Goal: Task Accomplishment & Management: Complete application form

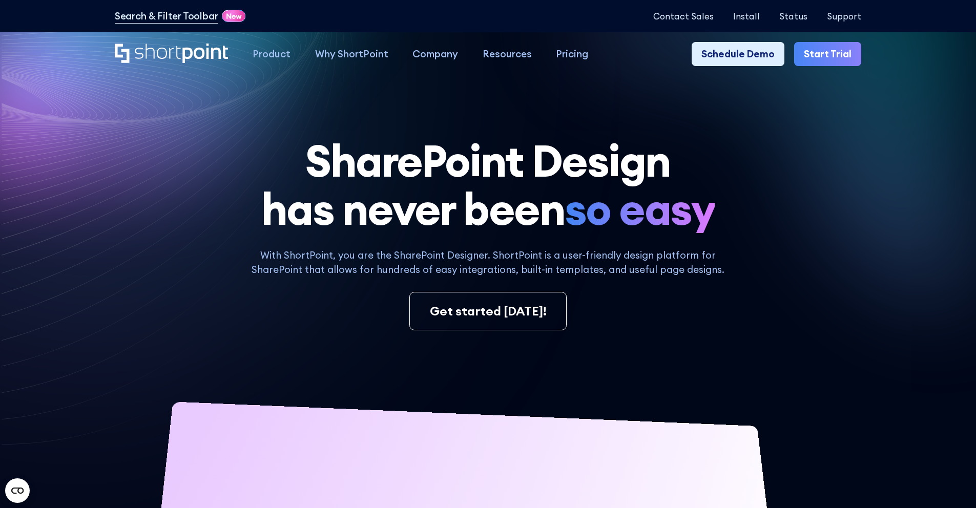
click at [823, 55] on link "Start Trial" at bounding box center [827, 54] width 67 height 25
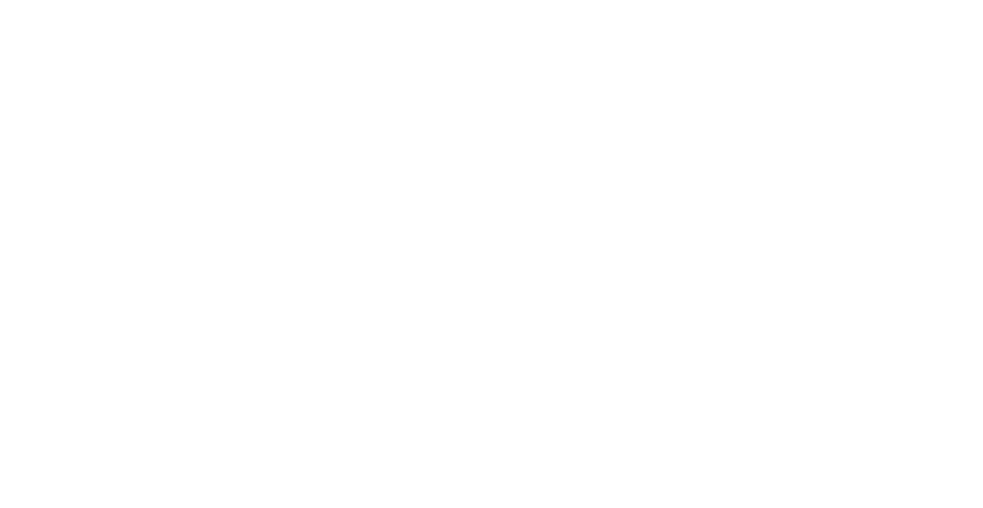
select select "+351"
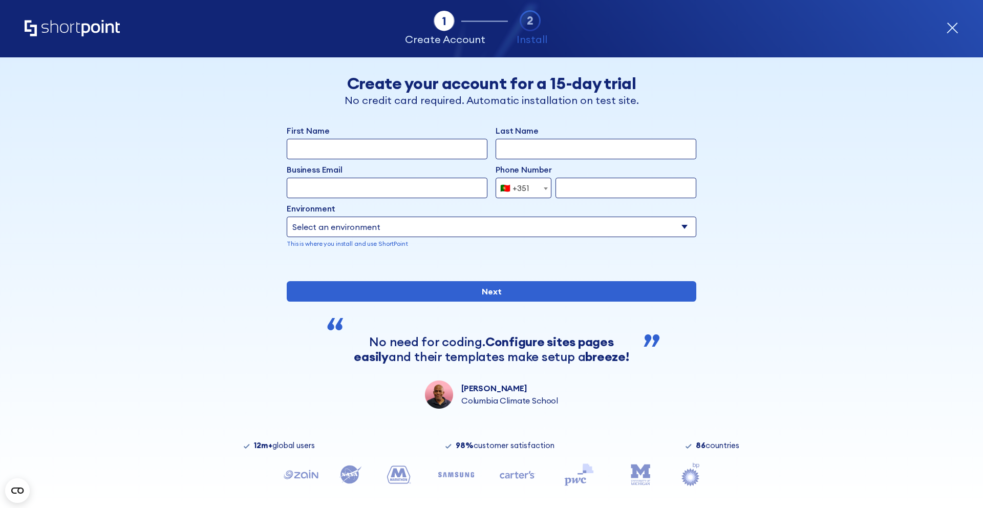
click at [397, 243] on p "This is where you install and use ShortPoint" at bounding box center [492, 243] width 410 height 9
click at [397, 238] on div "Environment Select an environment Microsoft 365 SharePoint Online SharePoint 20…" at bounding box center [492, 225] width 410 height 46
click at [397, 230] on select "Select an environment Microsoft 365 SharePoint Online SharePoint 2019 (On-Premi…" at bounding box center [492, 227] width 410 height 20
select select "SharePoint 2019 (On-Premise)"
click at [287, 217] on select "Select an environment Microsoft 365 SharePoint Online SharePoint 2019 (On-Premi…" at bounding box center [492, 227] width 410 height 20
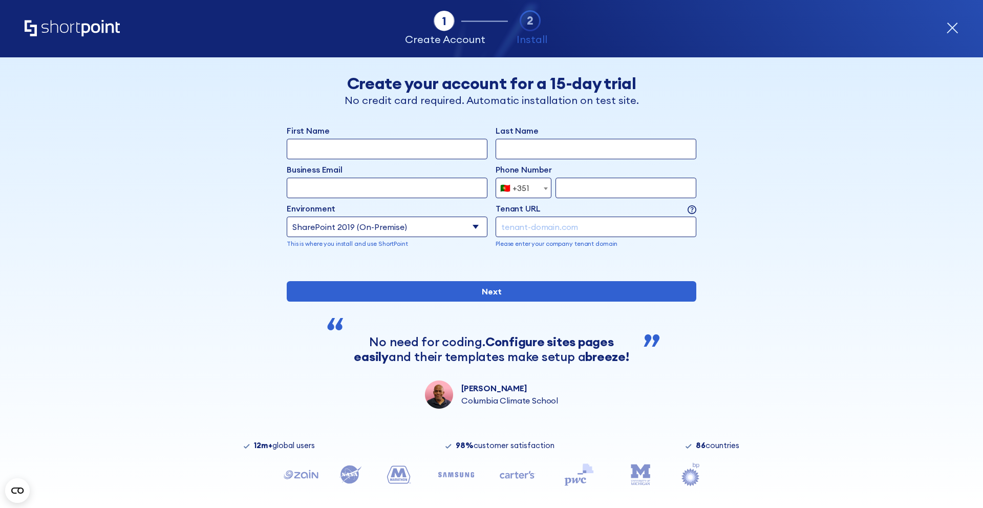
click at [379, 155] on input "First Name" at bounding box center [387, 149] width 201 height 20
type input "luisa"
click at [531, 152] on input "Last Name" at bounding box center [596, 149] width 201 height 20
type input "[PERSON_NAME]"
click at [439, 195] on input "Business Email" at bounding box center [387, 188] width 201 height 20
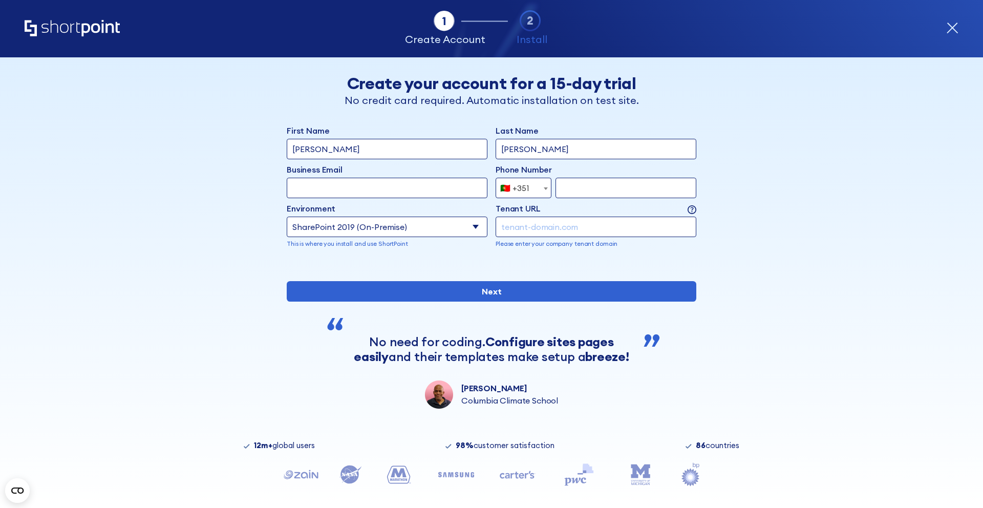
type input "[PERSON_NAME][EMAIL_ADDRESS][DOMAIN_NAME]"
click at [619, 185] on input "form" at bounding box center [626, 188] width 141 height 20
type input "932723834"
click at [518, 224] on input "form" at bounding box center [596, 227] width 201 height 20
type input "[DOMAIN_NAME]"
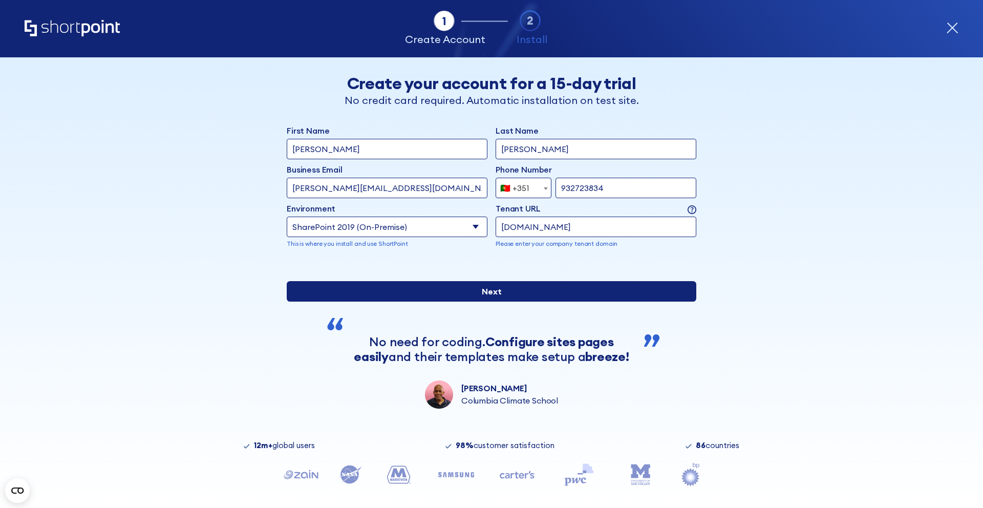
click at [470, 302] on input "Next" at bounding box center [492, 291] width 410 height 20
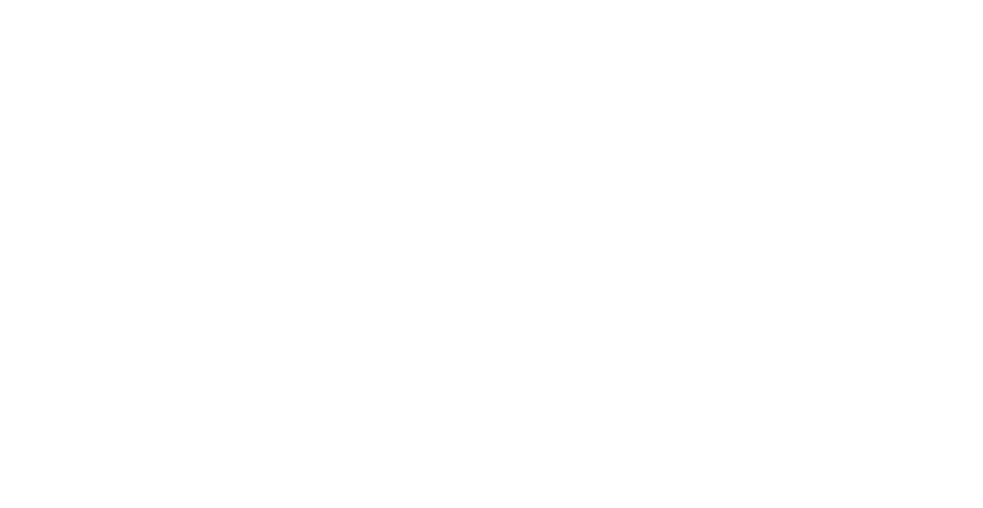
select select "+351"
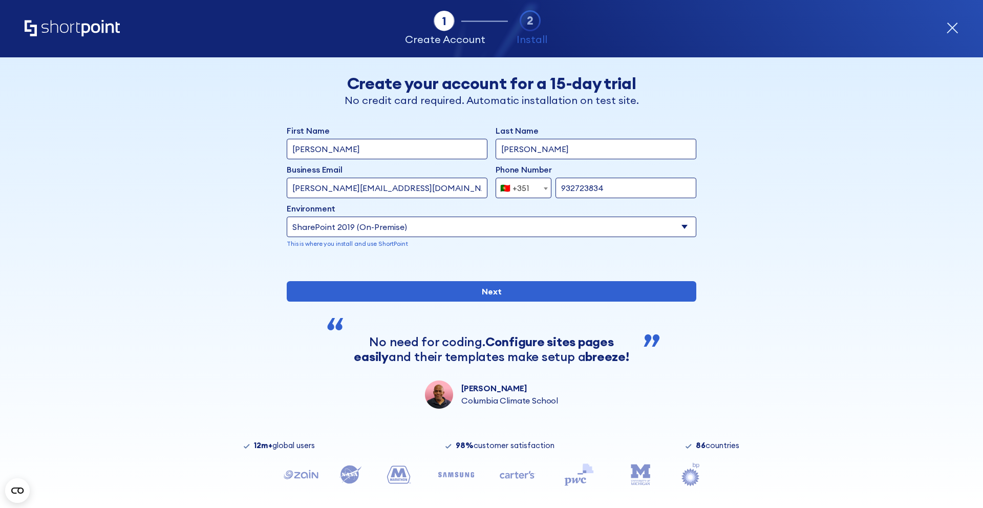
click at [411, 222] on select "Select an environment Microsoft 365 SharePoint Online SharePoint 2019 (On-Premi…" at bounding box center [492, 227] width 410 height 20
select select "SharePoint 2016 (On-Premise)"
click at [287, 217] on select "Select an environment Microsoft 365 SharePoint Online SharePoint 2019 (On-Premi…" at bounding box center [492, 227] width 410 height 20
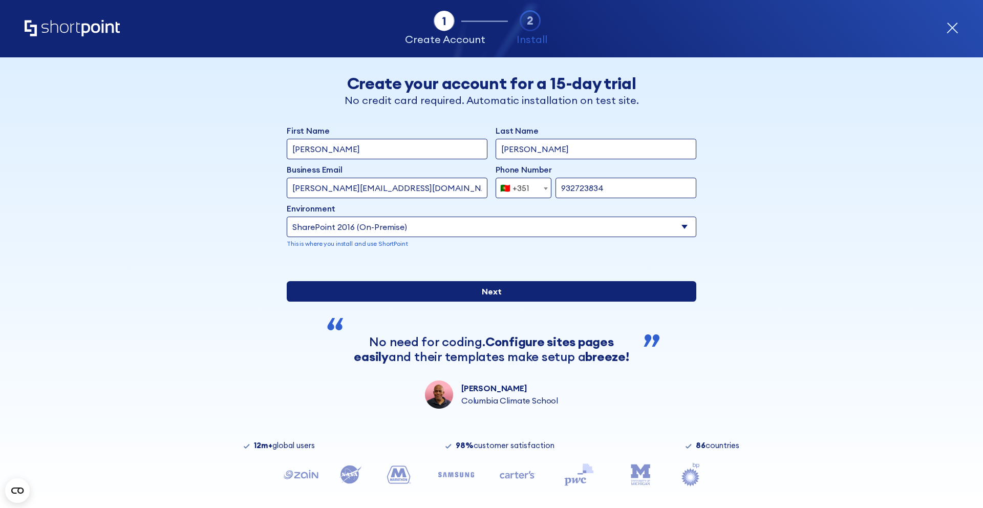
click at [421, 302] on input "Next" at bounding box center [492, 291] width 410 height 20
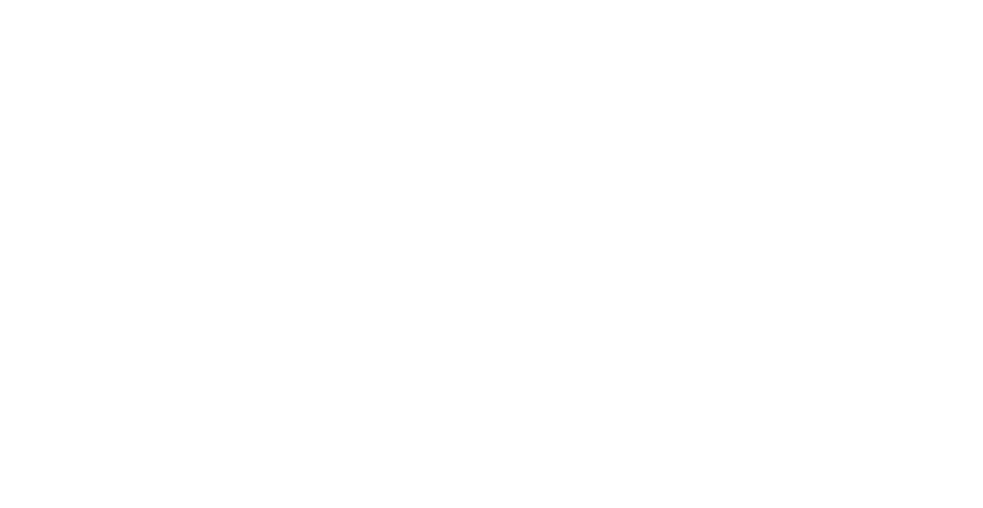
select select "+351"
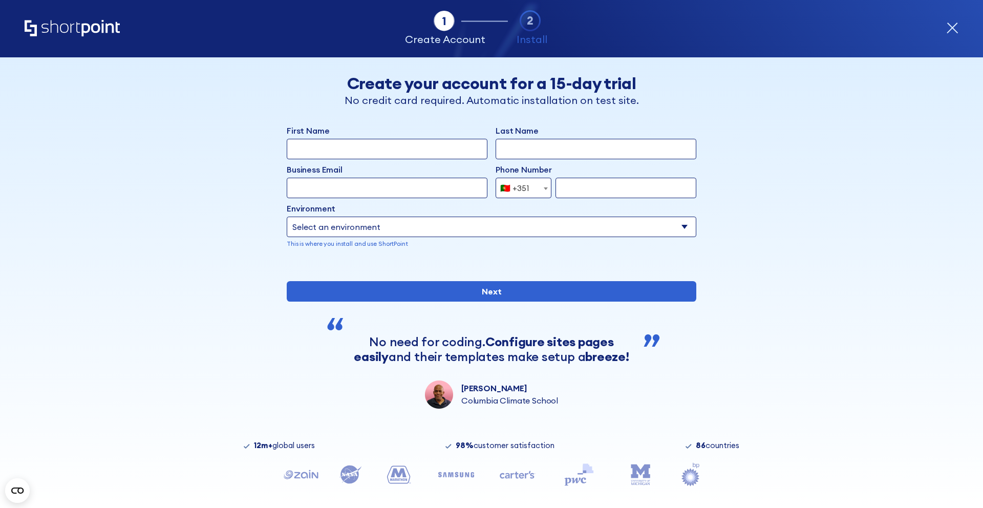
click at [447, 227] on select "Select an environment Microsoft 365 SharePoint Online SharePoint 2019 (On-Premi…" at bounding box center [492, 227] width 410 height 20
select select "SharePoint 2013 (On-Premise)"
click at [287, 217] on select "Select an environment Microsoft 365 SharePoint Online SharePoint 2019 (On-Premi…" at bounding box center [492, 227] width 410 height 20
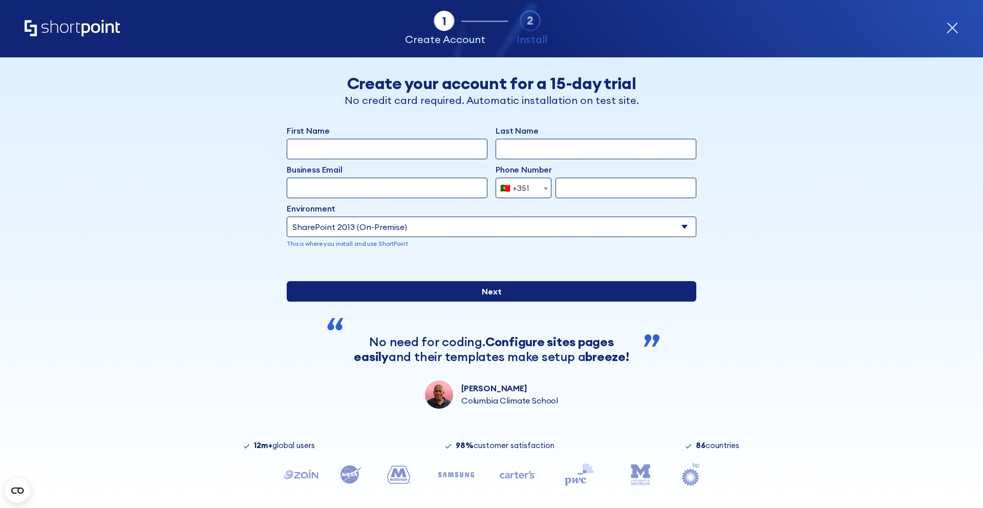
click at [430, 302] on input "Next" at bounding box center [492, 291] width 410 height 20
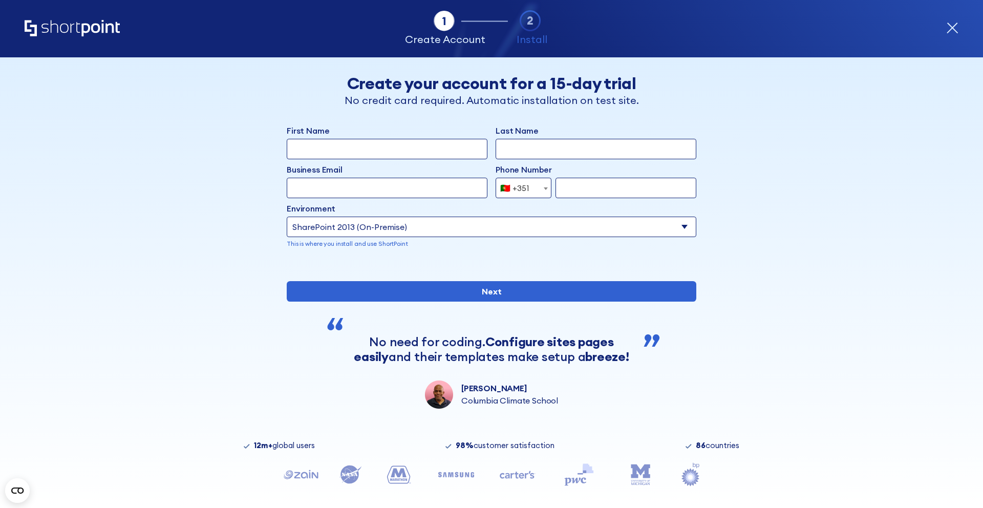
click at [365, 155] on input "First Name" at bounding box center [387, 149] width 201 height 20
type input "[PERSON_NAME]"
click at [528, 141] on input "Last Name" at bounding box center [596, 149] width 201 height 20
type input "[PERSON_NAME]"
click at [387, 181] on input "Business Email" at bounding box center [387, 188] width 201 height 20
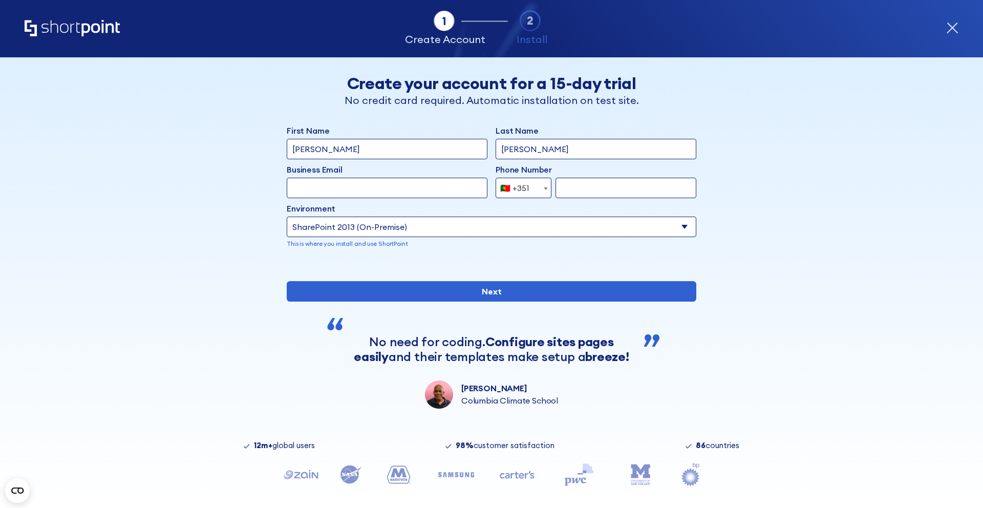
type input "[PERSON_NAME][EMAIL_ADDRESS][DOMAIN_NAME]"
click at [620, 192] on input "form" at bounding box center [626, 188] width 141 height 20
type input "932723834"
click at [564, 345] on div "First Name luisa Last Name Silva Business Email Invalid Email Address luisa@sho…" at bounding box center [492, 266] width 410 height 284
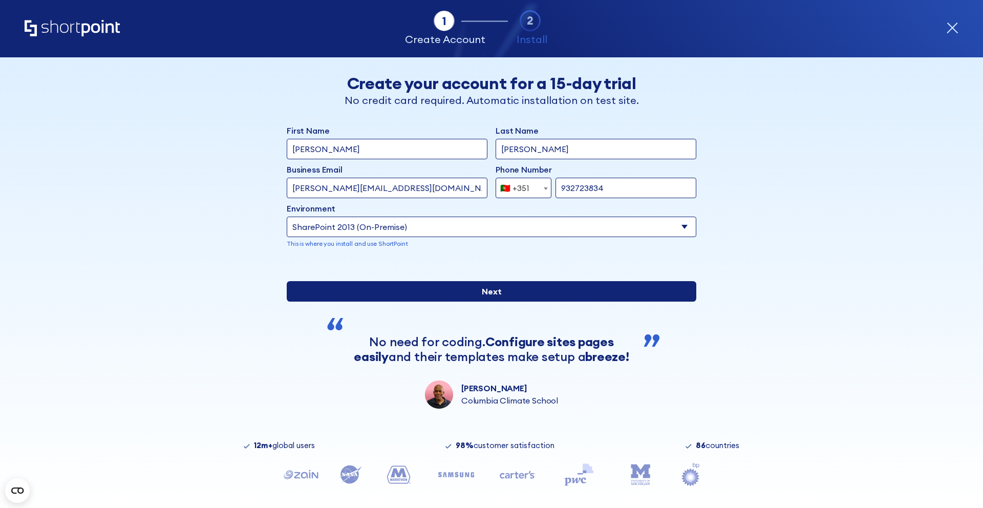
click at [564, 302] on input "Next" at bounding box center [492, 291] width 410 height 20
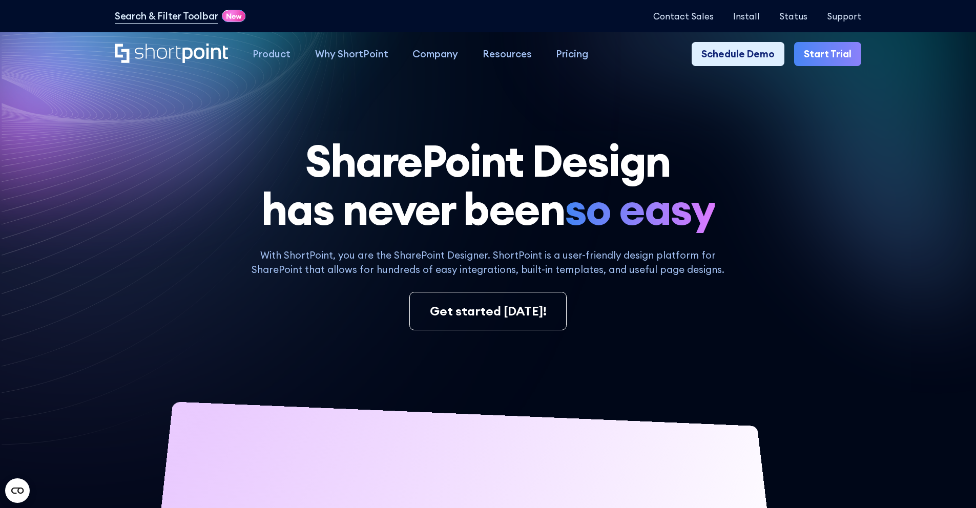
click at [828, 42] on link "Start Trial" at bounding box center [827, 54] width 67 height 25
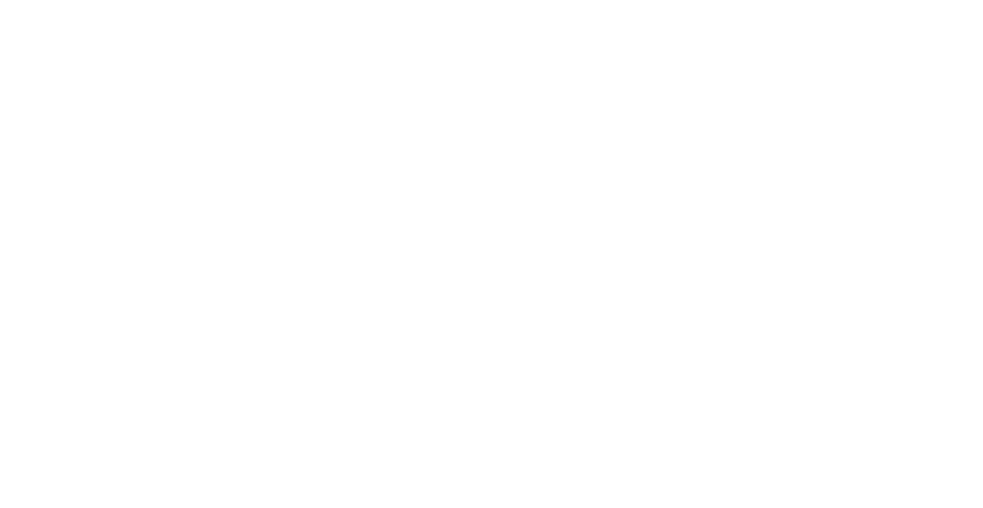
select select "+351"
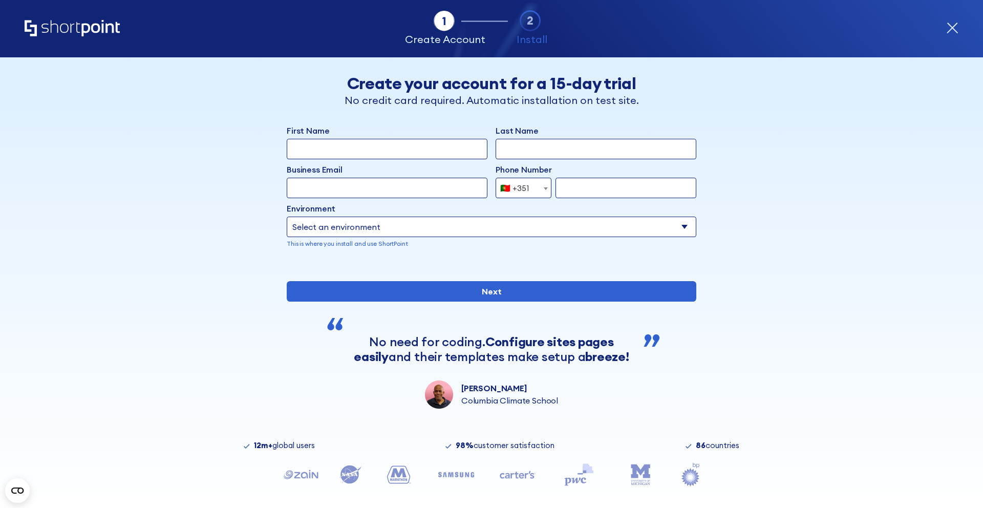
click at [434, 167] on div "First Name Last Name Business Email Invalid Email Address Phone Number [GEOGRAP…" at bounding box center [492, 194] width 410 height 140
click at [441, 152] on input "First Name" at bounding box center [387, 149] width 201 height 20
type input "[PERSON_NAME]"
click at [519, 150] on input "Last Name" at bounding box center [596, 149] width 201 height 20
type input "[PERSON_NAME]"
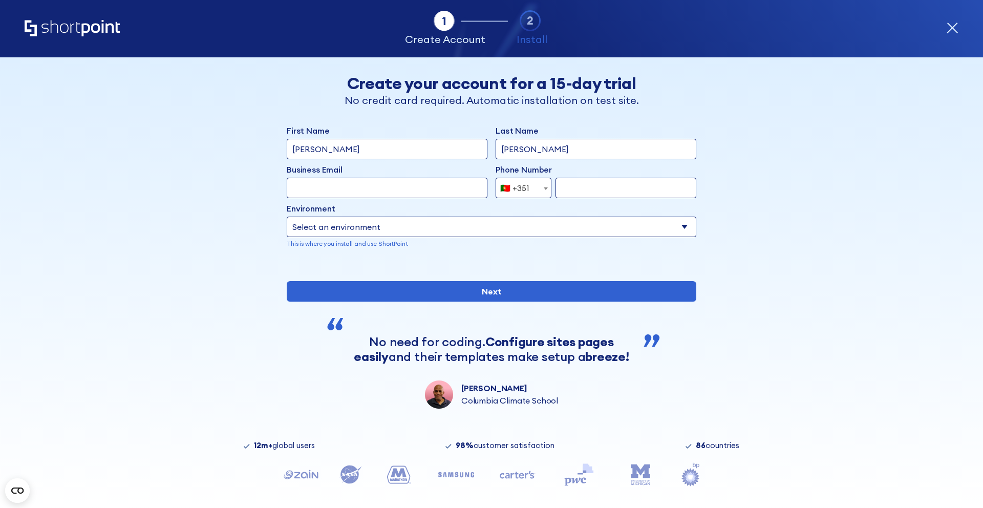
click at [393, 185] on input "Business Email" at bounding box center [387, 188] width 201 height 20
type input "[PERSON_NAME][EMAIL_ADDRESS][DOMAIN_NAME]"
click at [609, 184] on input "form" at bounding box center [626, 188] width 141 height 20
type input "932723834"
click at [472, 237] on div "Environment Select an environment Microsoft 365 SharePoint Online SharePoint 20…" at bounding box center [492, 225] width 410 height 46
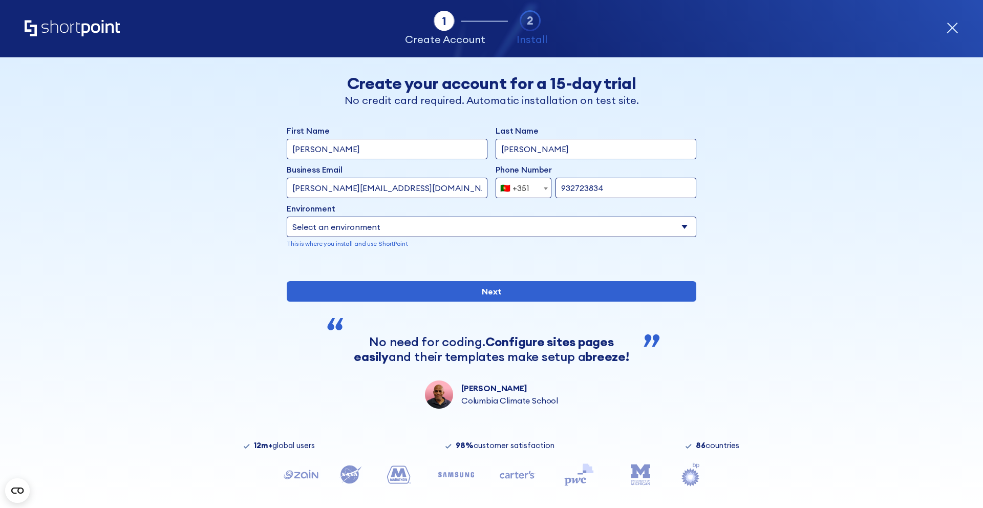
click at [468, 231] on select "Select an environment Microsoft 365 SharePoint Online SharePoint 2019 (On-Premi…" at bounding box center [492, 227] width 410 height 20
select select "SharePoint 2019 (On-Premise)"
click at [287, 217] on select "Select an environment Microsoft 365 SharePoint Online SharePoint 2019 (On-Premi…" at bounding box center [492, 227] width 410 height 20
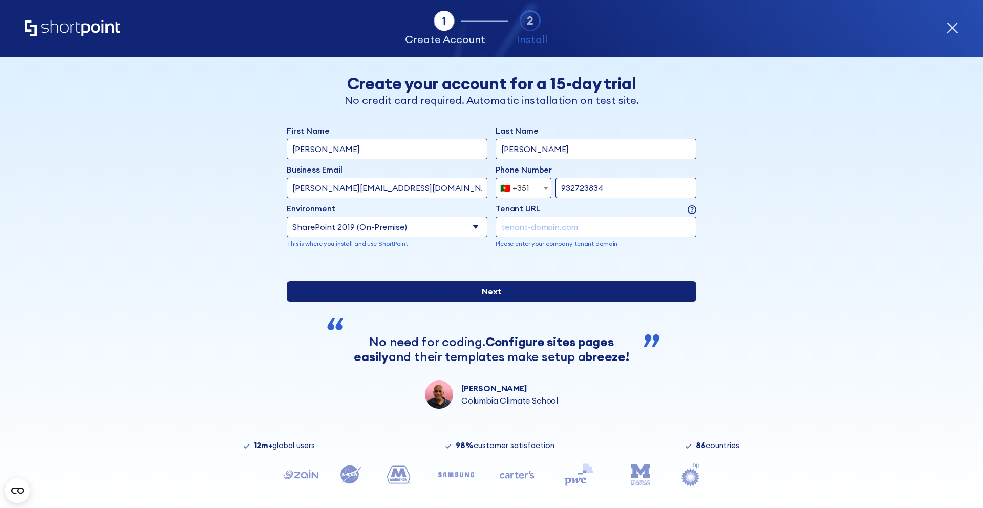
click at [445, 302] on input "Next" at bounding box center [492, 291] width 410 height 20
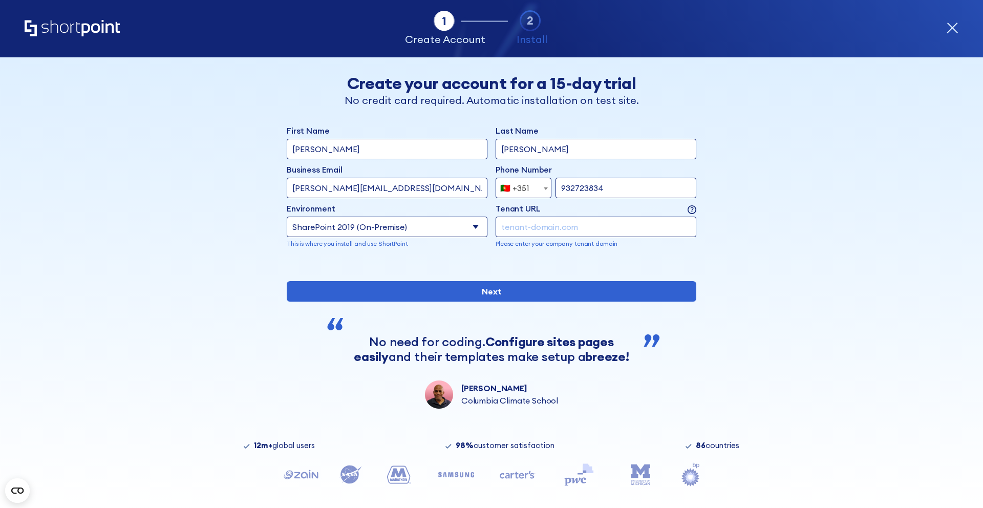
type input "shortpoint.sharepoint.com"
click at [517, 338] on div "First Name luisa Last Name Silva Business Email Invalid Email Address luisa@sho…" at bounding box center [492, 266] width 410 height 284
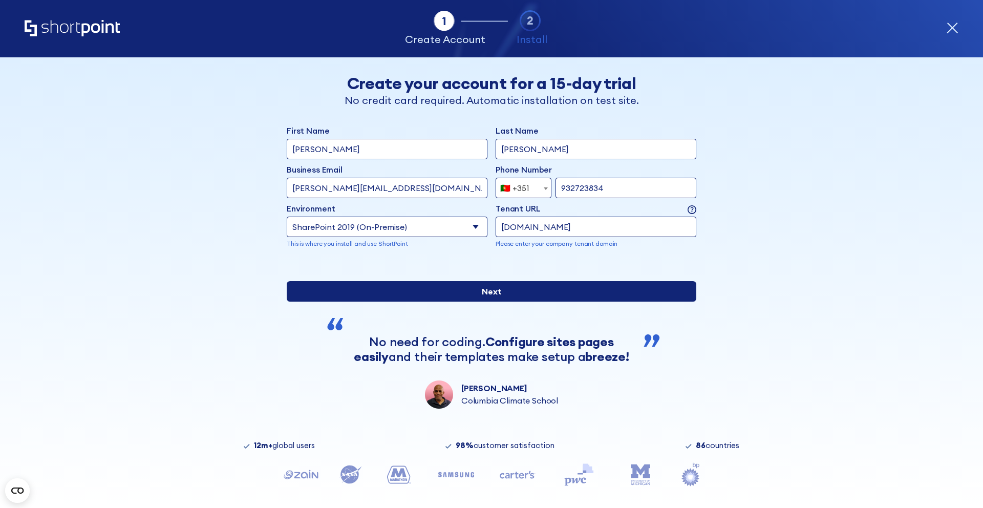
click at [517, 302] on input "Next" at bounding box center [492, 291] width 410 height 20
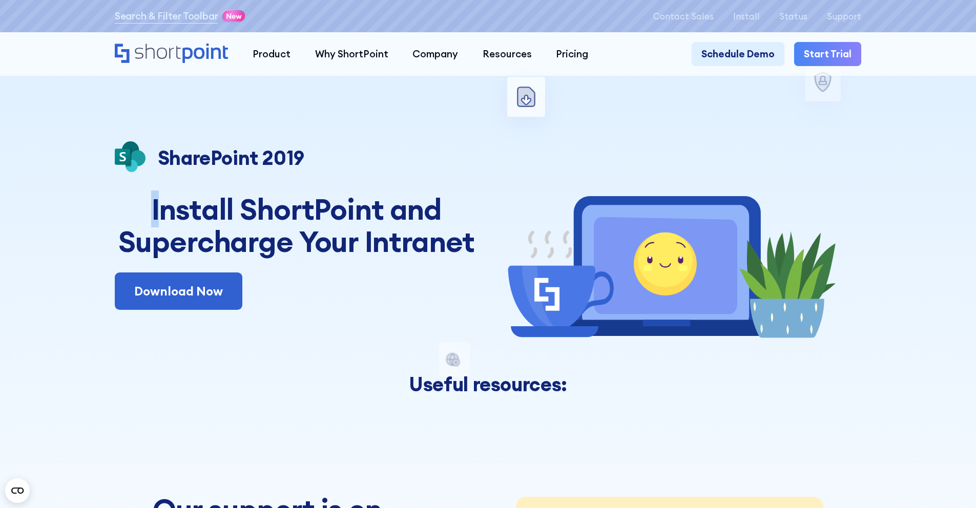
drag, startPoint x: 138, startPoint y: 211, endPoint x: 143, endPoint y: 186, distance: 25.1
click at [143, 186] on div "Microsoft 365 SharePoint Online SharePoint 2019 SharePoint 2016 SharePoint 2013…" at bounding box center [297, 247] width 364 height 212
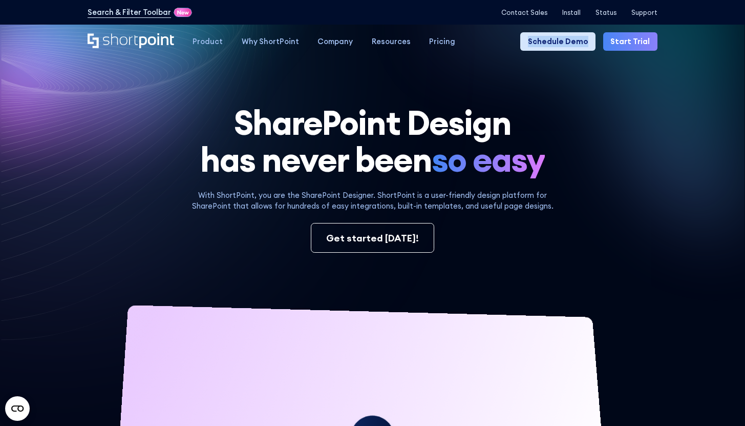
copy link "Schedule Demo"
drag, startPoint x: 520, startPoint y: 33, endPoint x: 597, endPoint y: 48, distance: 78.2
click at [597, 48] on nav "Product works with SharePoint Microsoft Teams SAP Explore Templates Elements In…" at bounding box center [420, 41] width 474 height 18
